Goal: Task Accomplishment & Management: Use online tool/utility

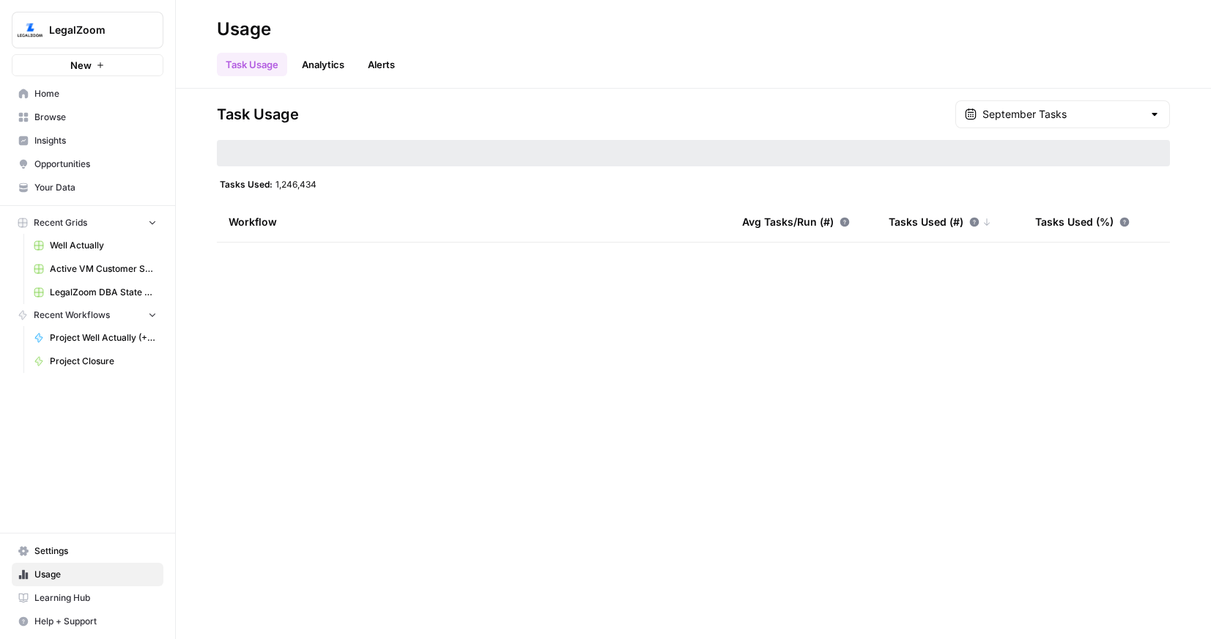
click at [69, 97] on span "Home" at bounding box center [95, 93] width 122 height 13
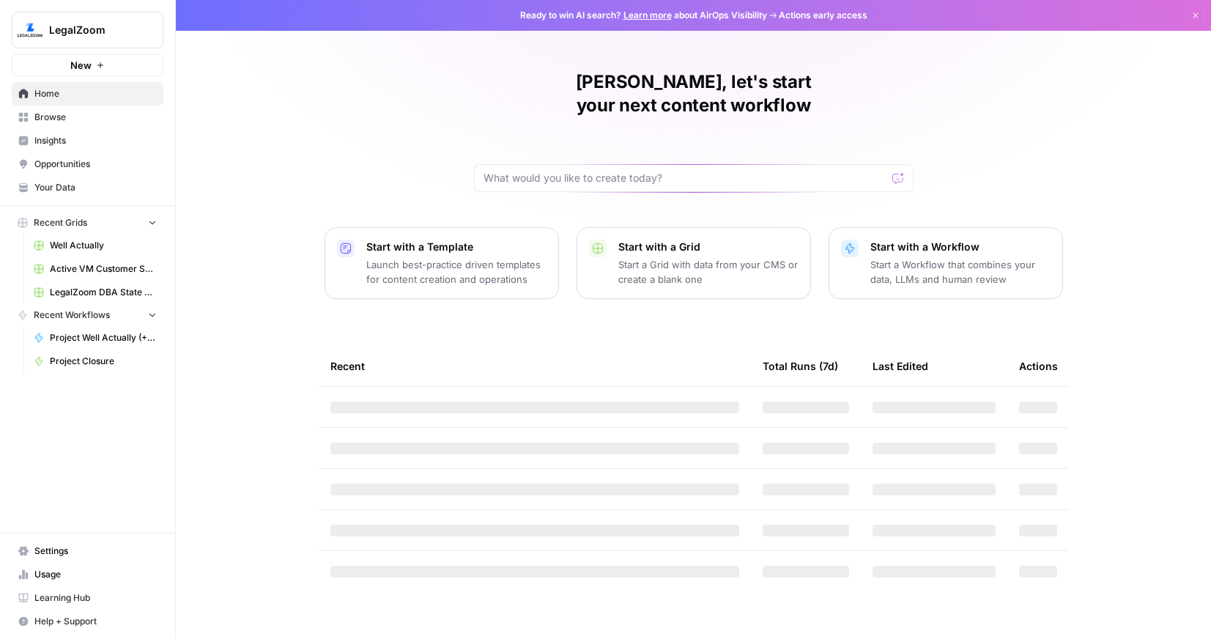
click at [67, 111] on span "Browse" at bounding box center [95, 117] width 122 height 13
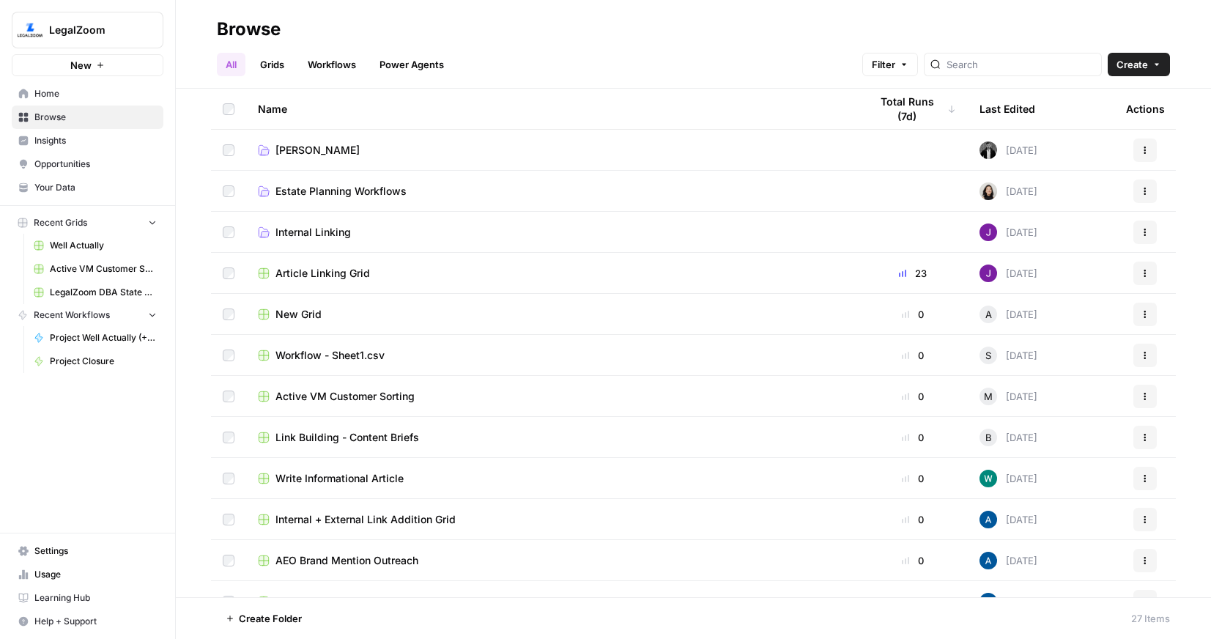
click at [308, 149] on span "[PERSON_NAME]" at bounding box center [317, 150] width 84 height 15
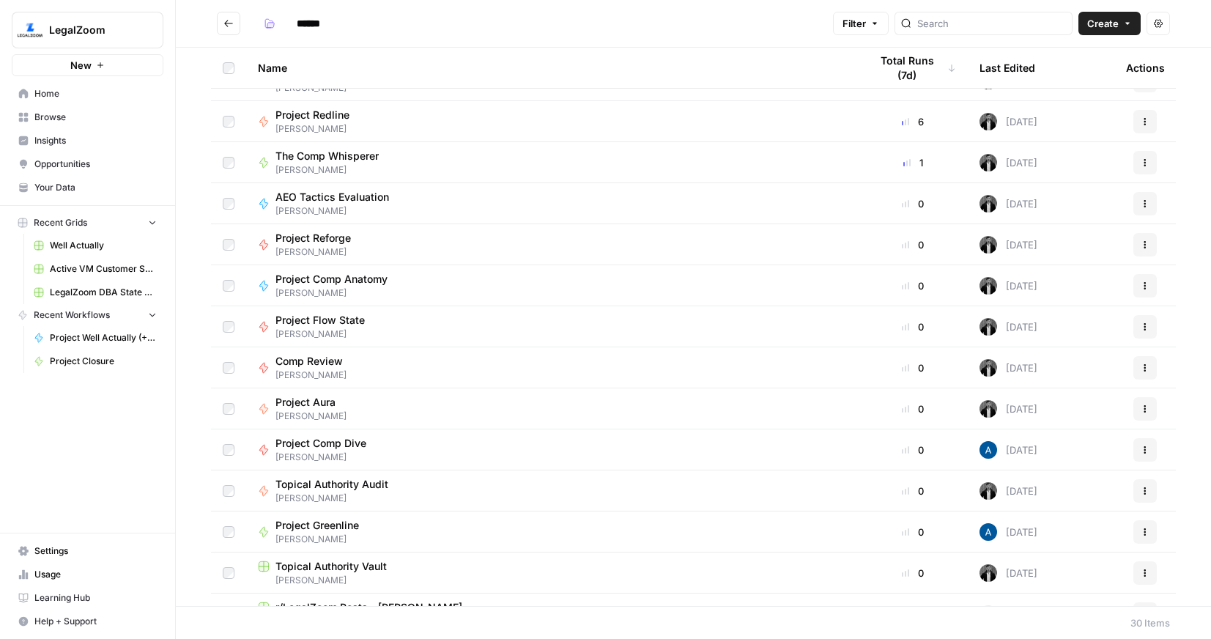
scroll to position [173, 0]
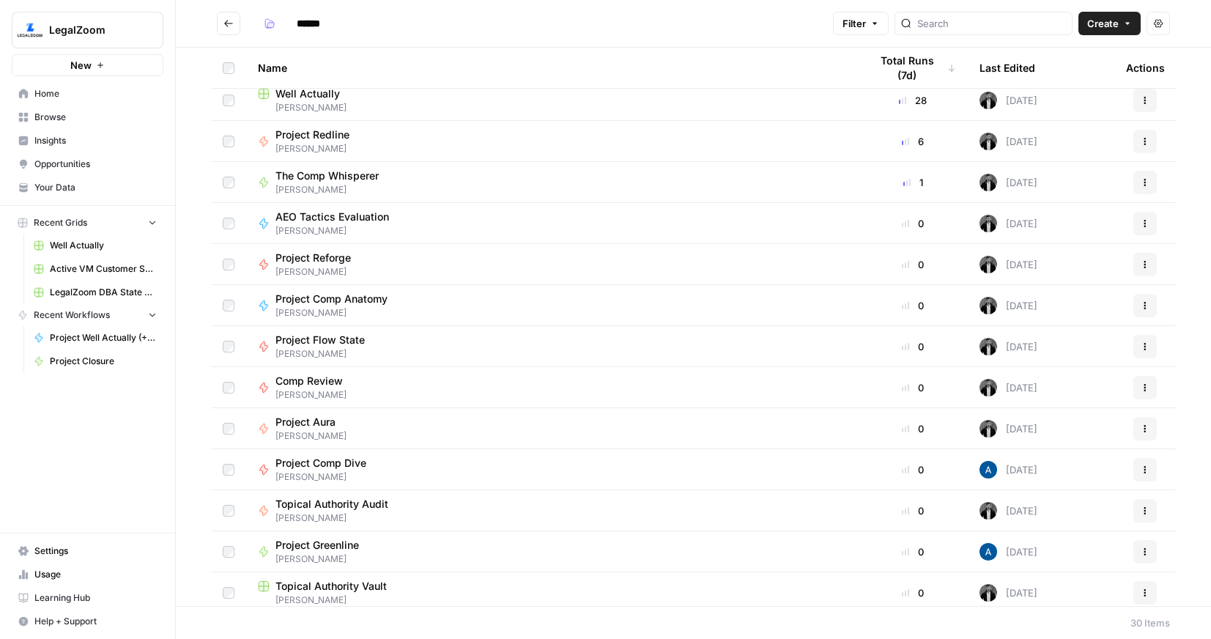
click at [323, 142] on span "[PERSON_NAME]" at bounding box center [318, 148] width 86 height 13
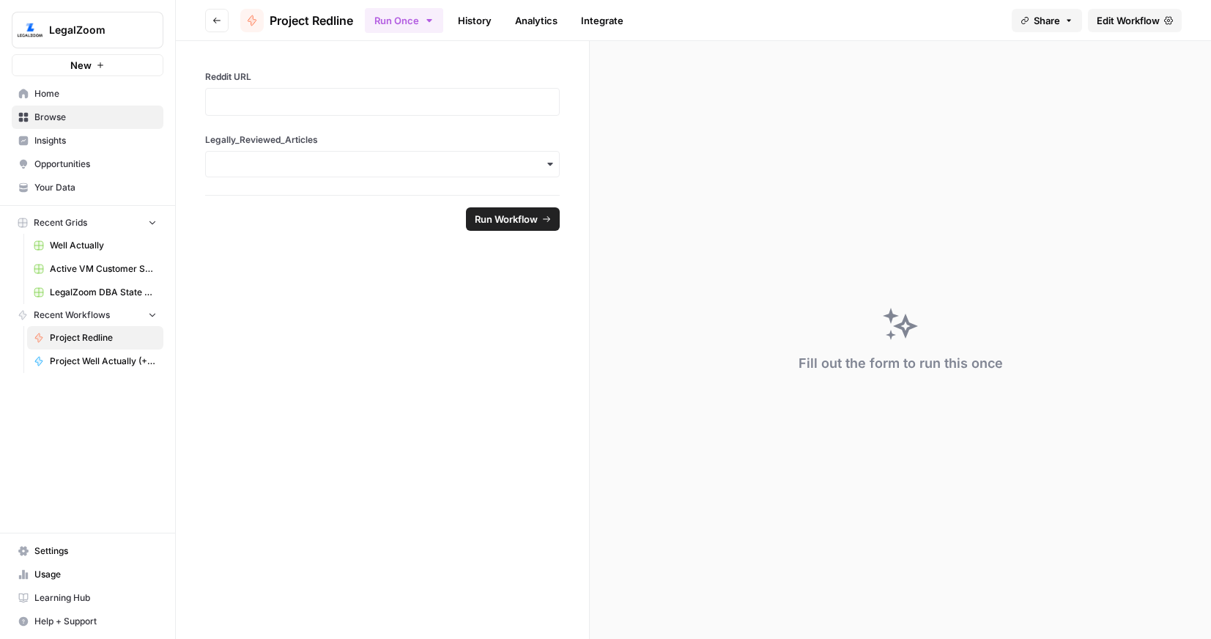
click at [1122, 16] on span "Edit Workflow" at bounding box center [1128, 20] width 63 height 15
click at [341, 114] on div at bounding box center [382, 102] width 355 height 28
click at [333, 103] on p at bounding box center [383, 102] width 336 height 15
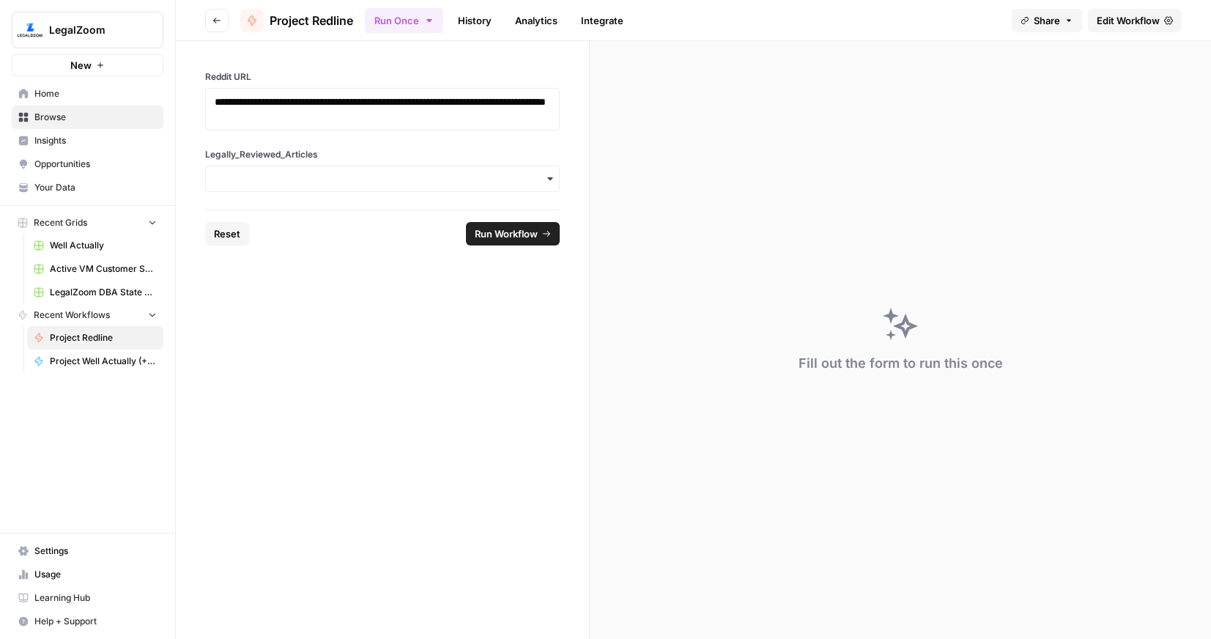
click at [317, 166] on div "button" at bounding box center [382, 179] width 355 height 26
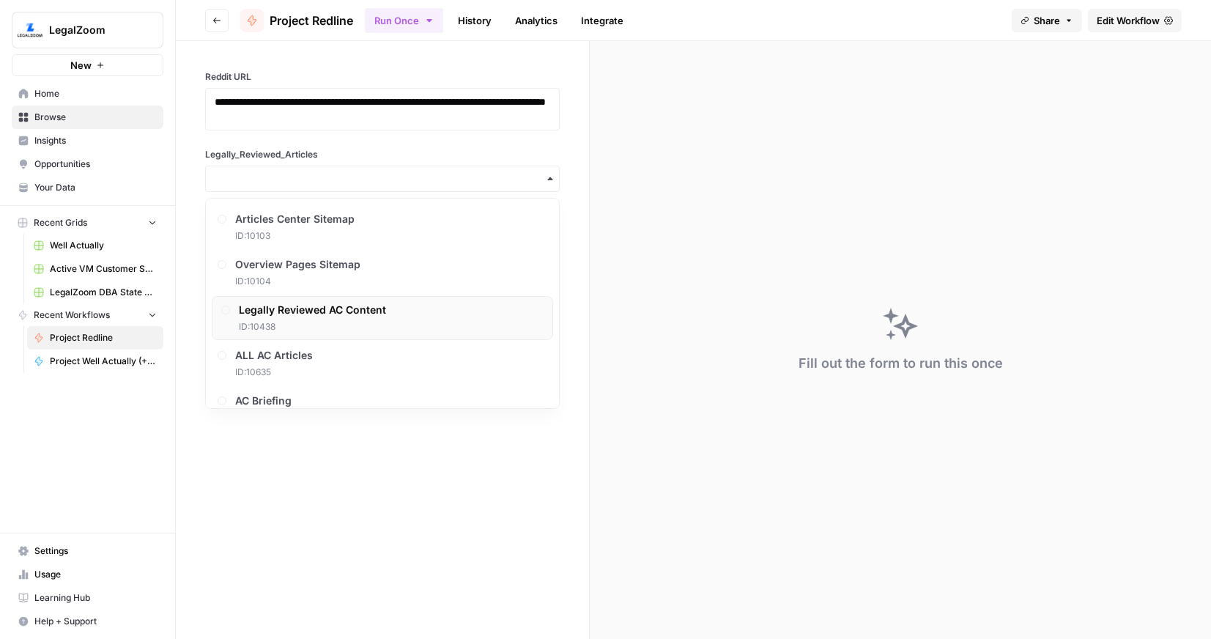
click at [311, 305] on span "Legally Reviewed AC Content" at bounding box center [312, 310] width 147 height 15
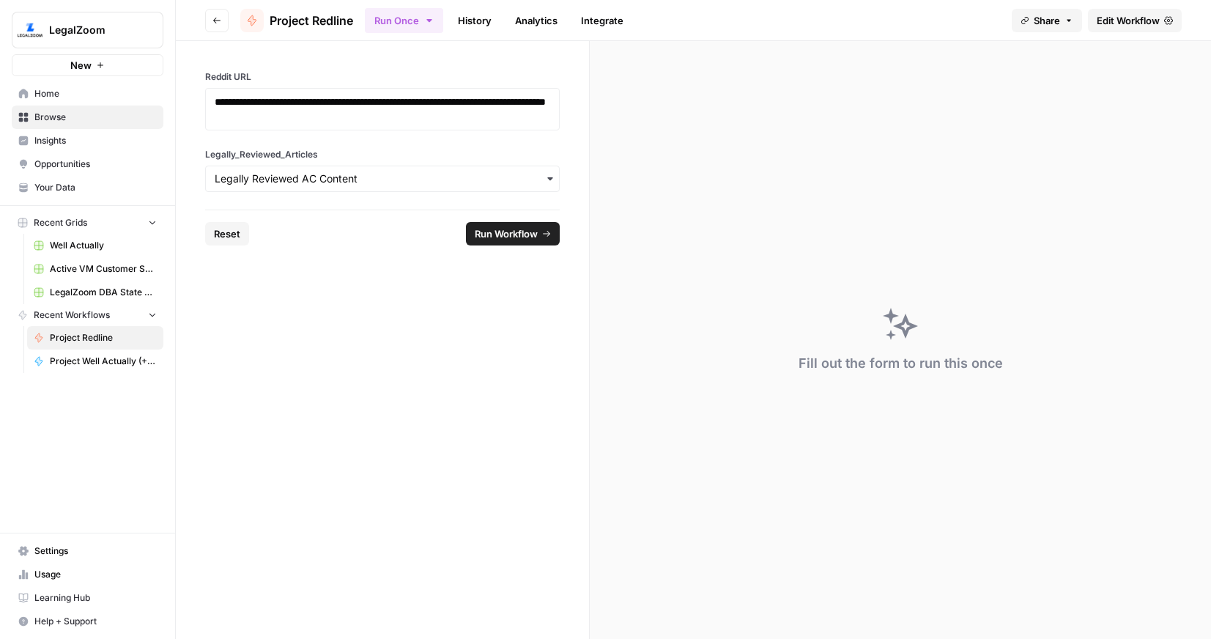
click at [65, 119] on span "Browse" at bounding box center [95, 117] width 122 height 13
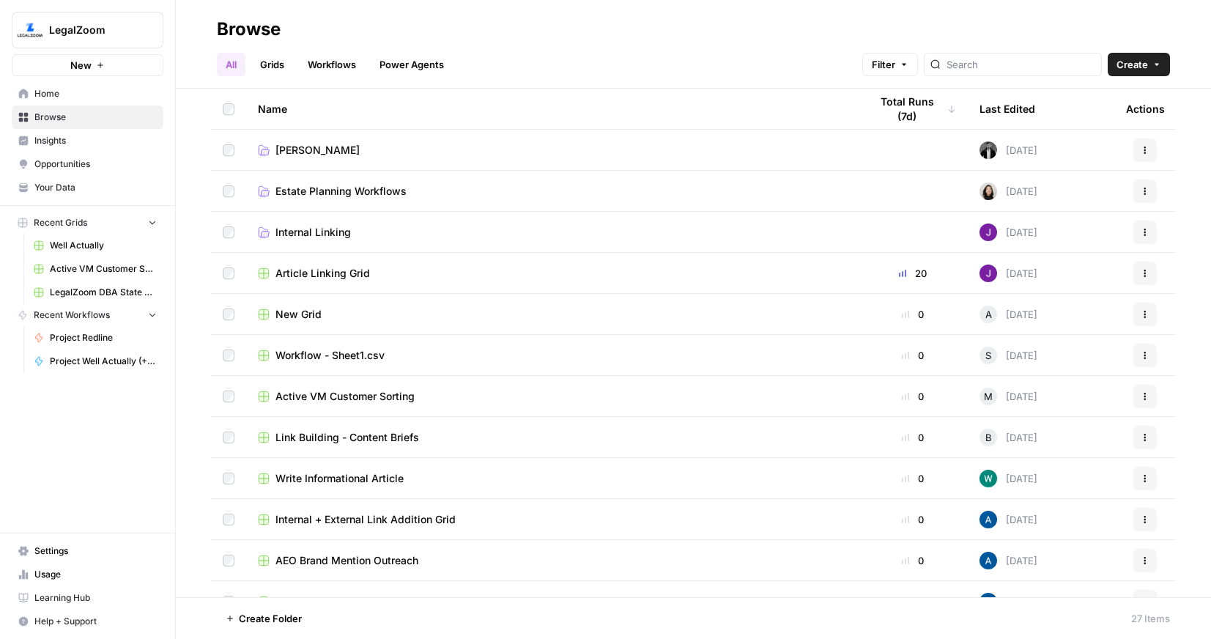
click at [296, 152] on span "[PERSON_NAME]" at bounding box center [317, 150] width 84 height 15
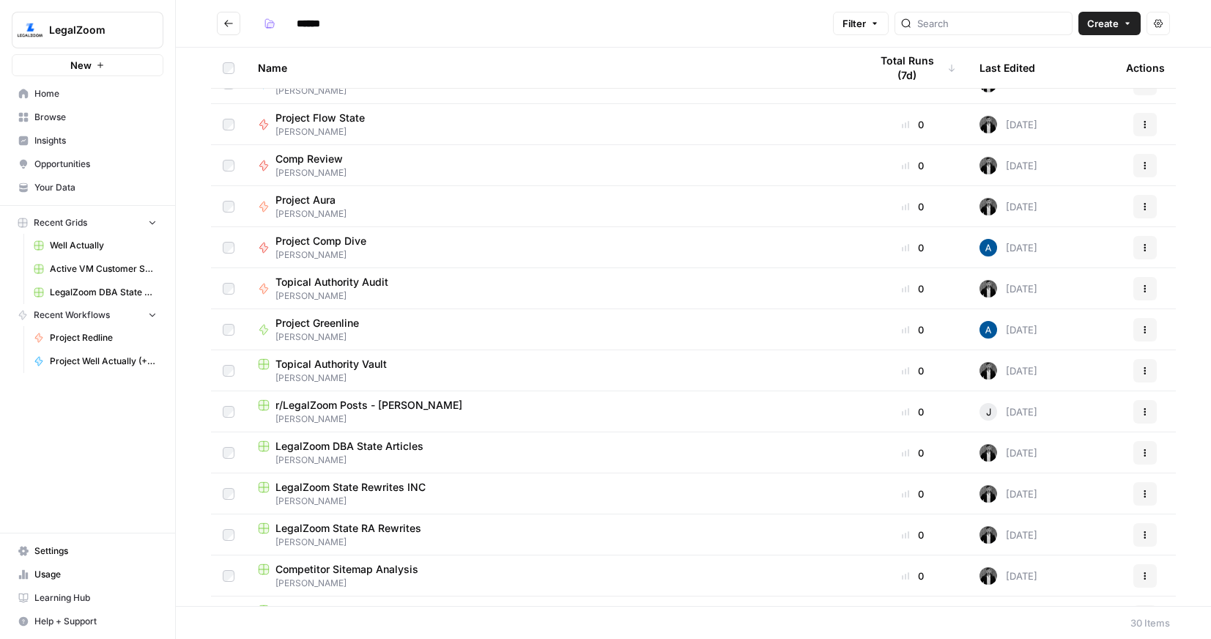
scroll to position [390, 0]
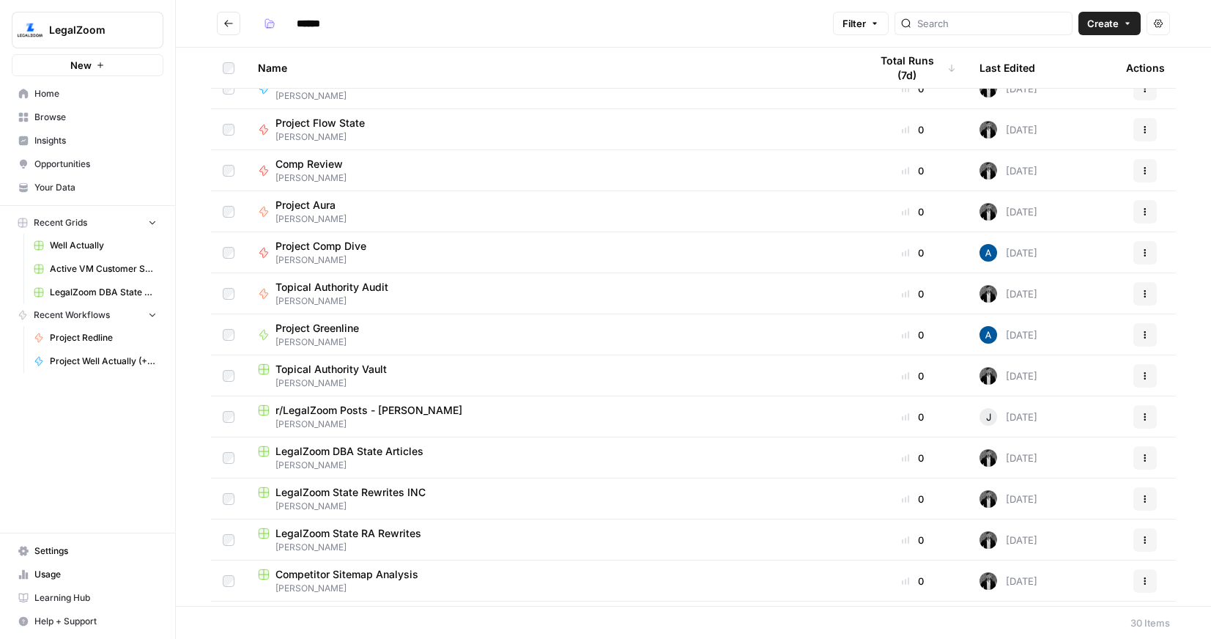
click at [335, 325] on span "Project Greenline" at bounding box center [317, 328] width 84 height 15
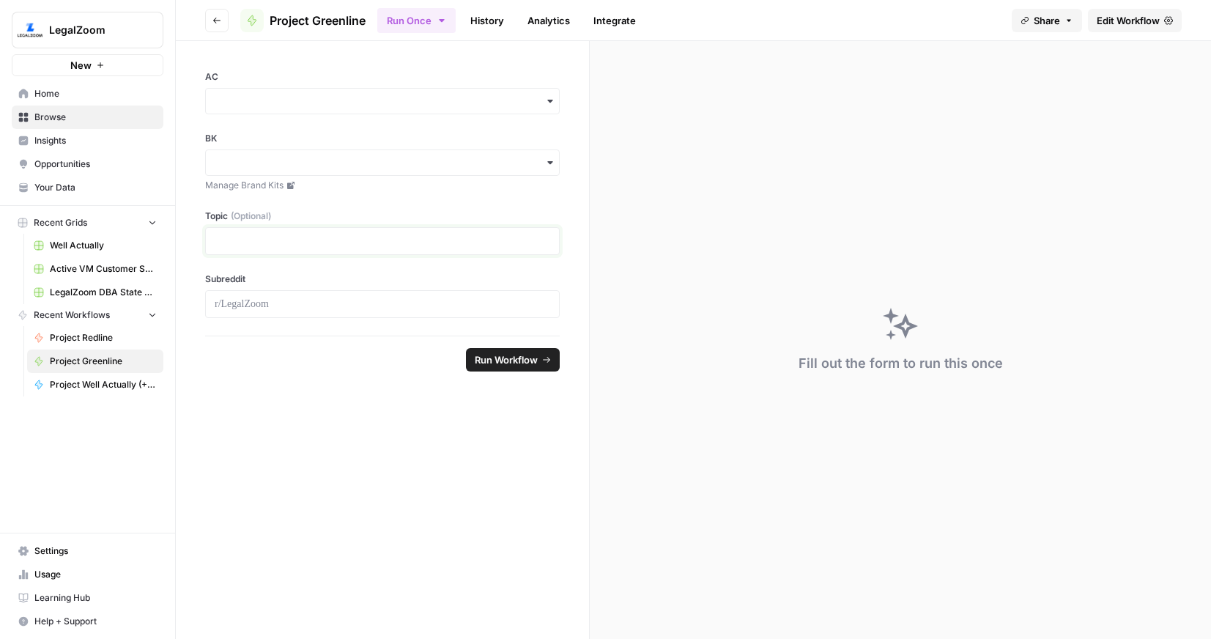
click at [292, 238] on p at bounding box center [383, 241] width 336 height 15
